Goal: Check status: Check status

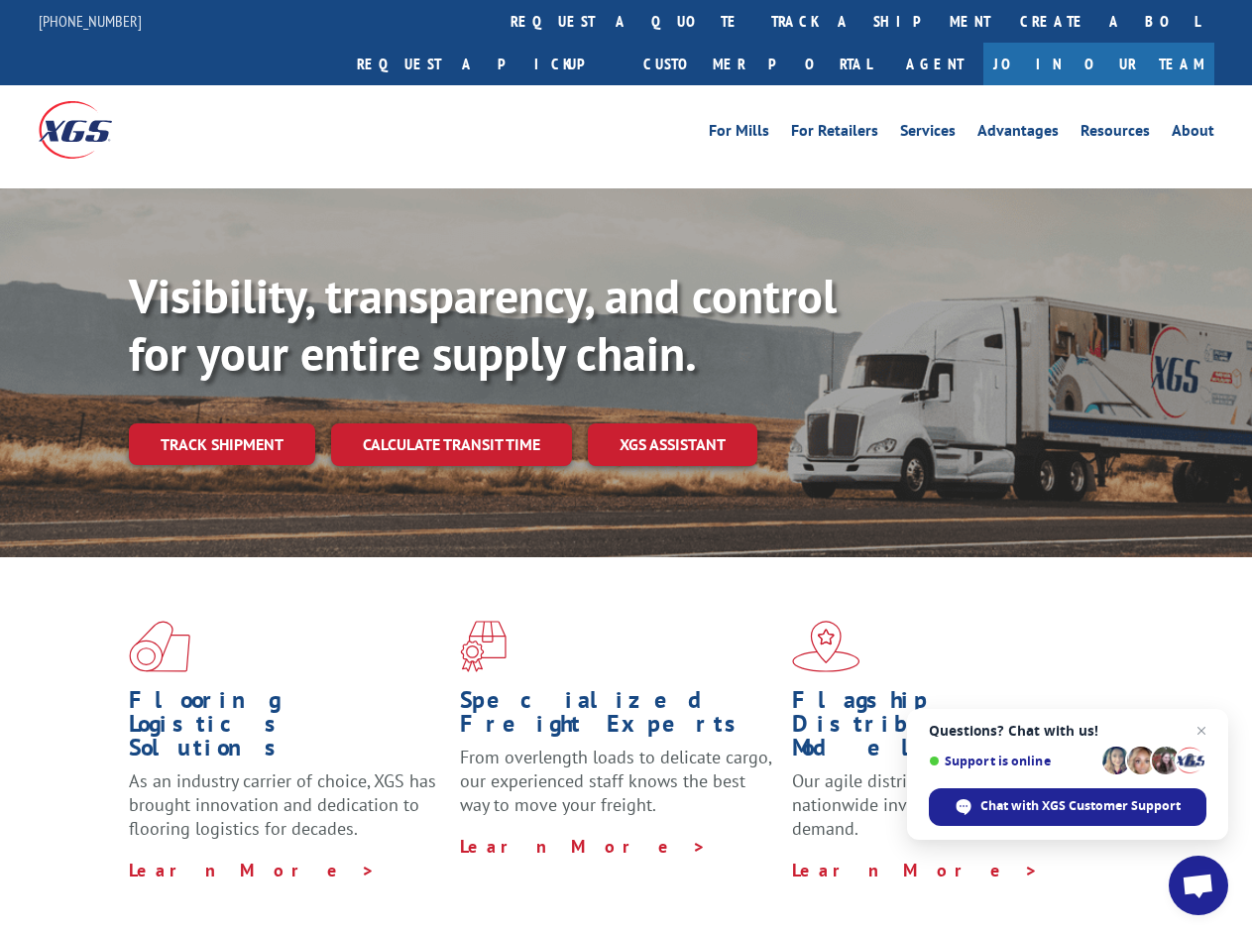
click at [625, 467] on div "Visibility, transparency, and control for your entire supply chain. Track shipm…" at bounding box center [690, 406] width 1123 height 277
click at [756, 21] on link "track a shipment" at bounding box center [880, 21] width 249 height 43
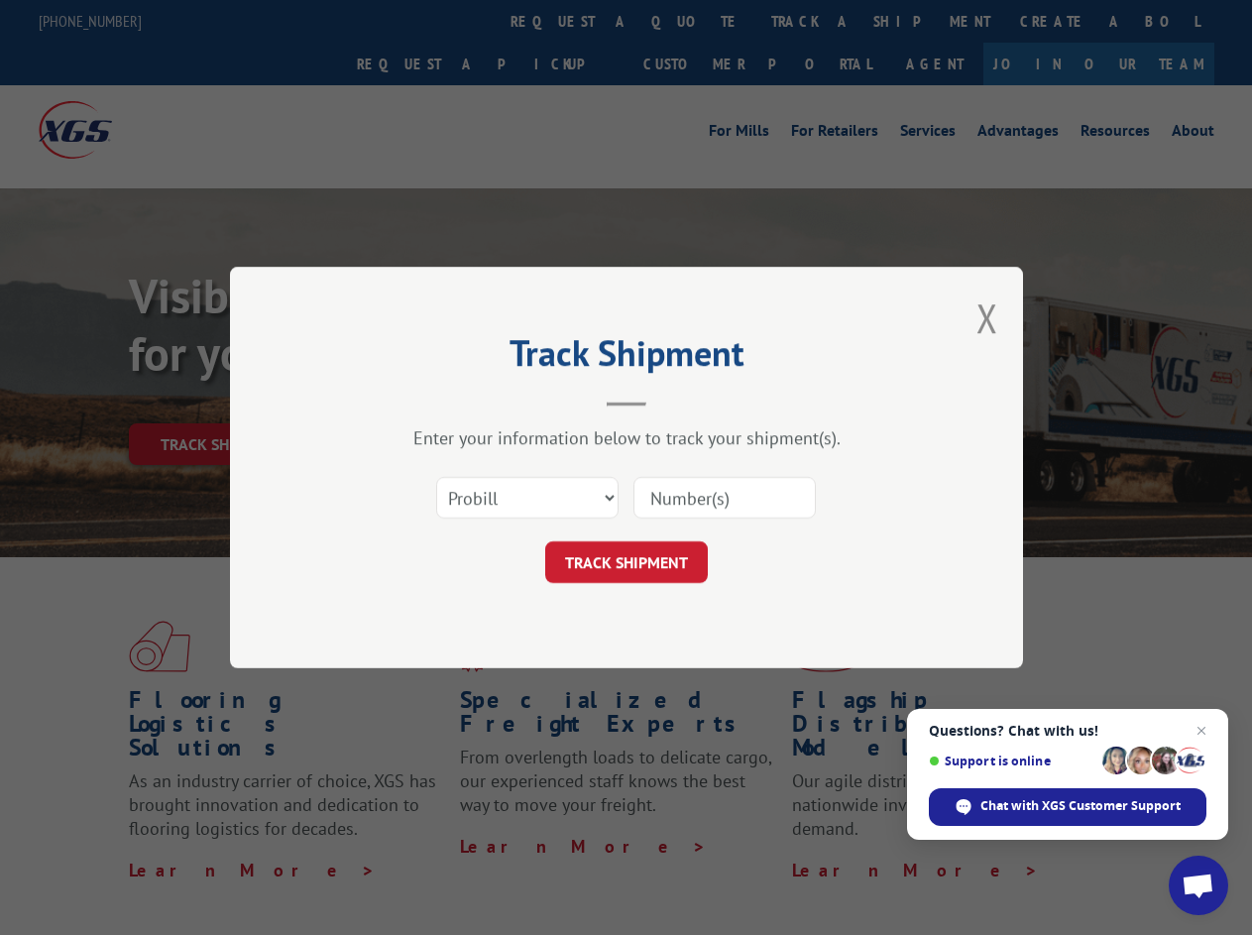
click at [692, 21] on div "Track Shipment Enter your information below to track your shipment(s). Select c…" at bounding box center [626, 467] width 1252 height 935
click at [816, 21] on div "Track Shipment Enter your information below to track your shipment(s). Select c…" at bounding box center [626, 467] width 1252 height 935
click at [221, 400] on div "Track Shipment Enter your information below to track your shipment(s). Select c…" at bounding box center [626, 467] width 1252 height 935
click at [450, 400] on header "Track Shipment" at bounding box center [626, 372] width 595 height 67
click at [673, 400] on header "Track Shipment" at bounding box center [626, 372] width 595 height 67
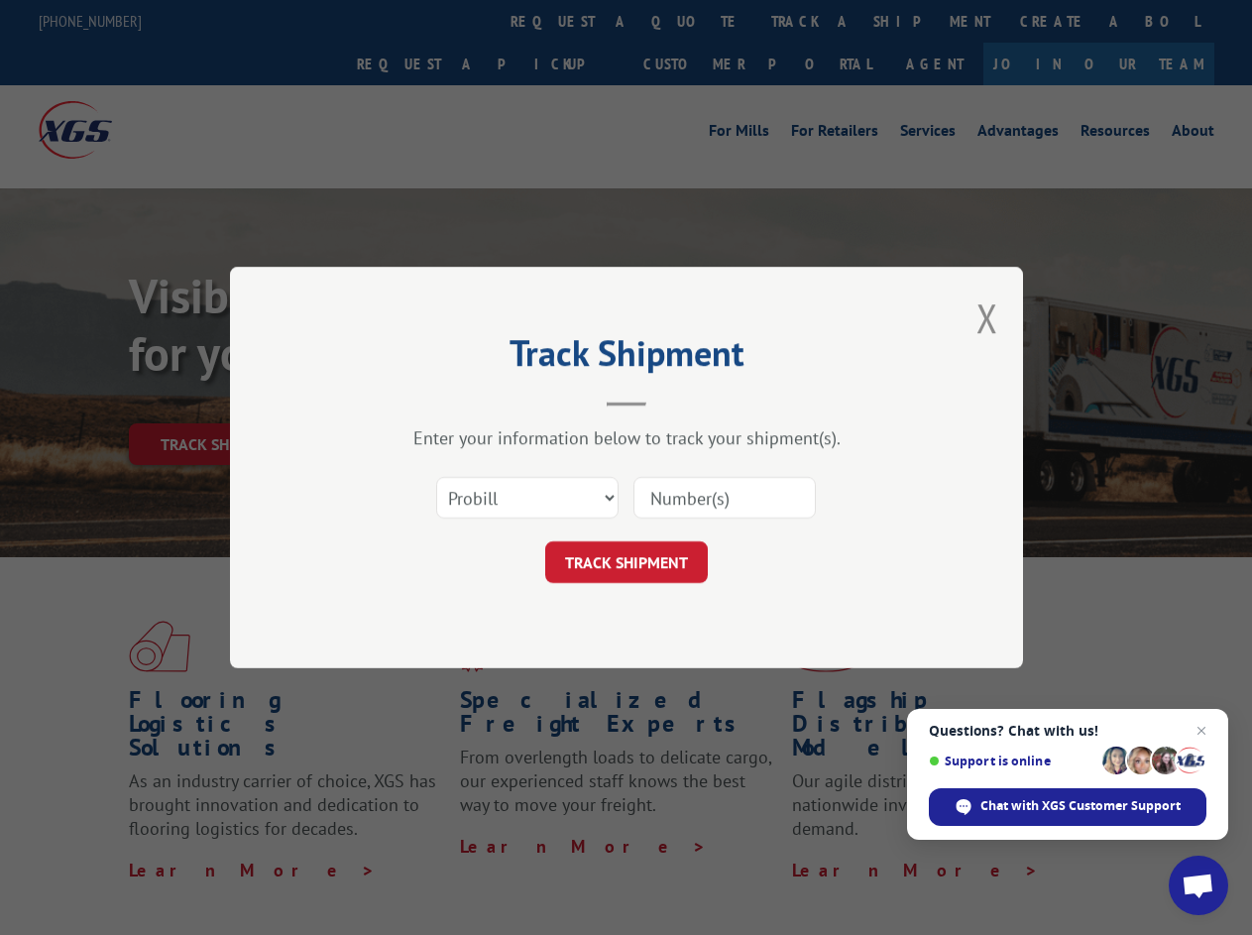
click at [1198, 885] on span "Open chat" at bounding box center [1197, 887] width 33 height 28
